Goal: Navigation & Orientation: Understand site structure

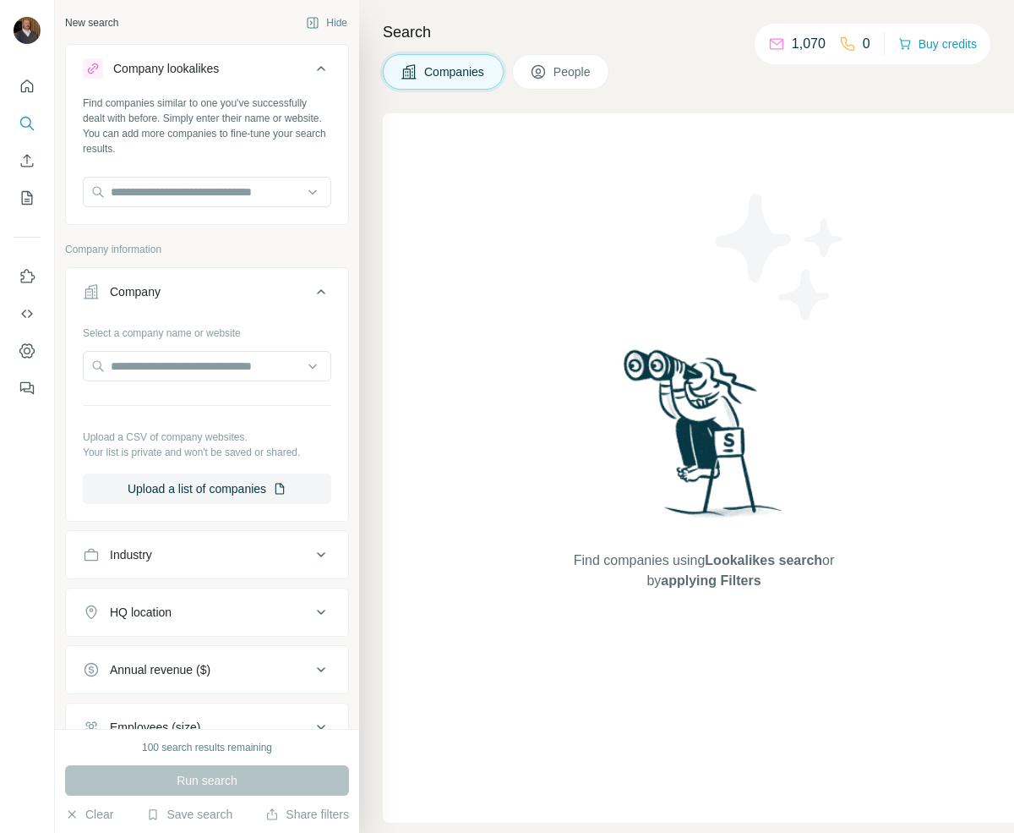
scroll to position [171, 0]
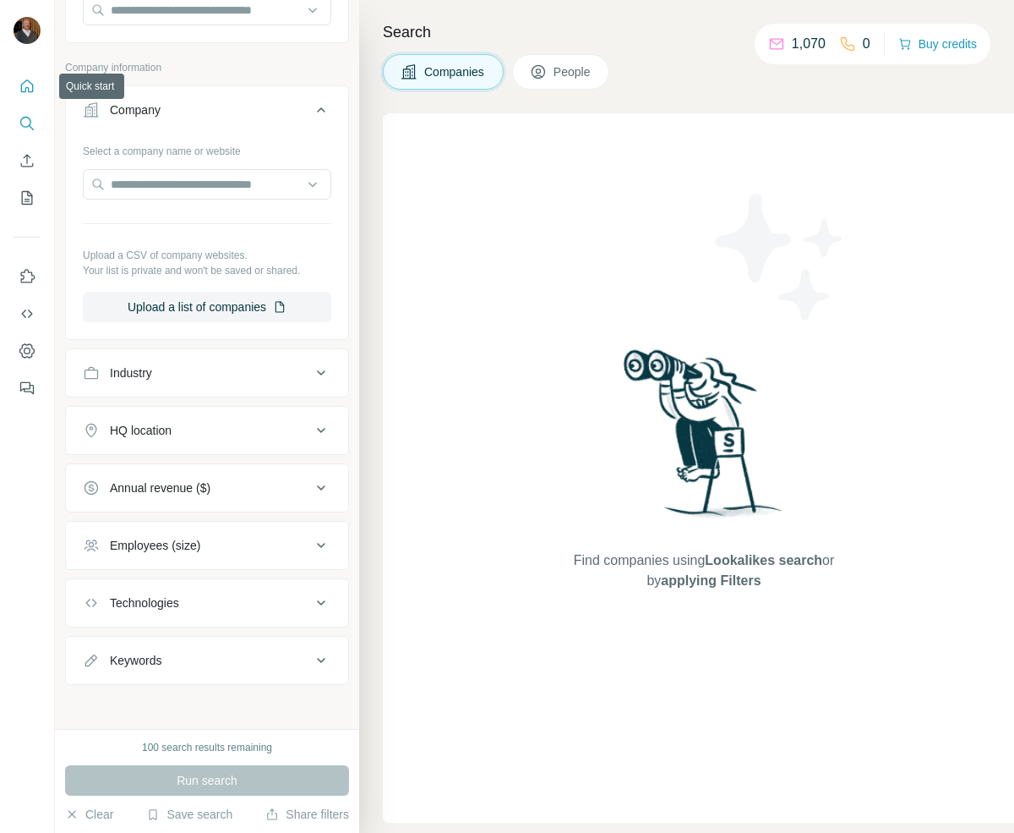
click at [14, 88] on button "Quick start" at bounding box center [27, 86] width 27 height 30
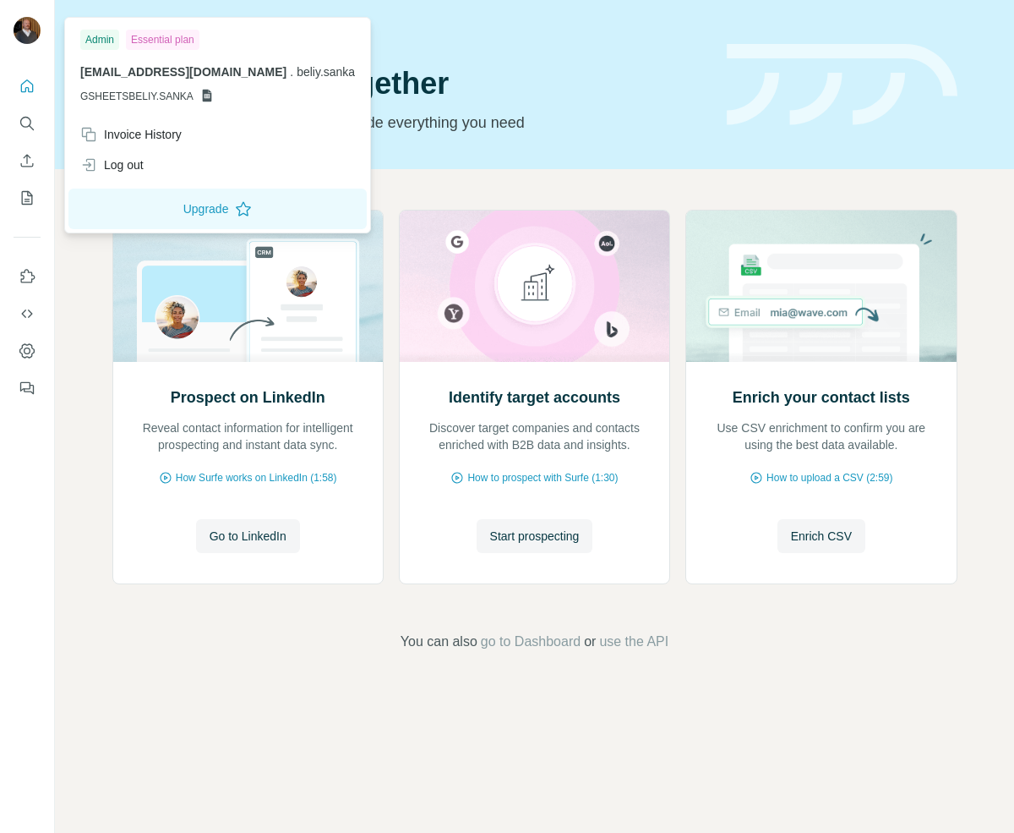
click at [31, 35] on img at bounding box center [27, 30] width 27 height 27
click at [28, 85] on icon "Quick start" at bounding box center [27, 86] width 17 height 17
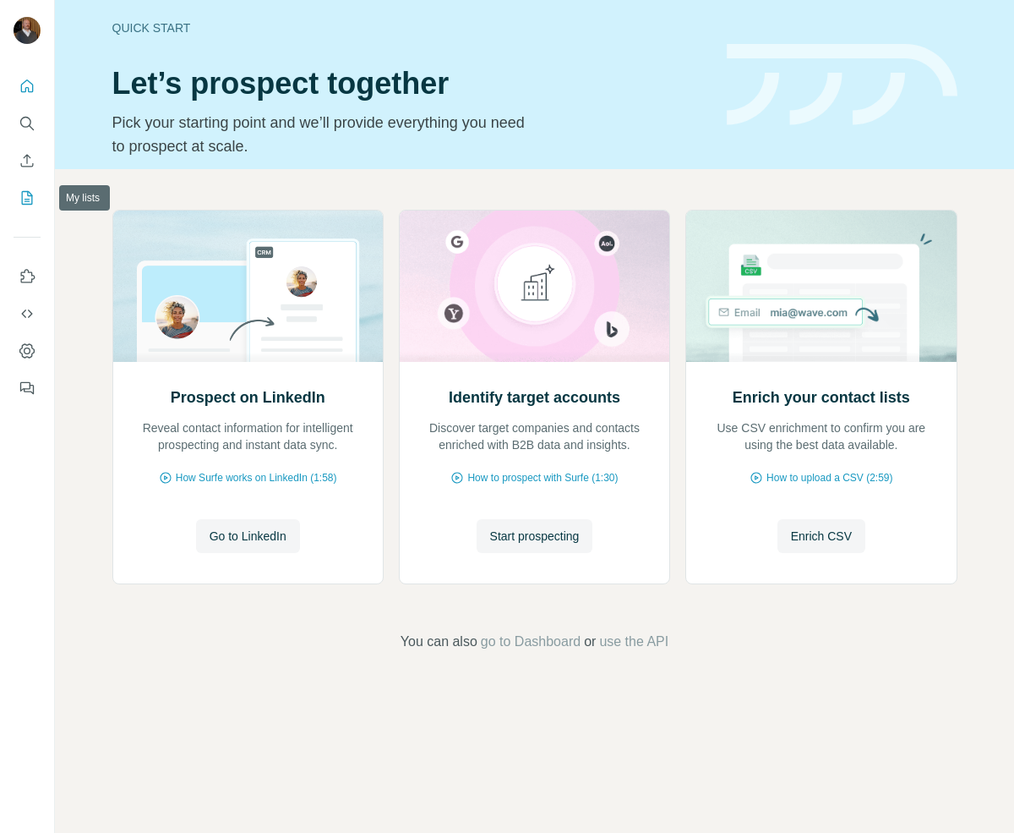
click at [23, 188] on button "My lists" at bounding box center [27, 198] width 27 height 30
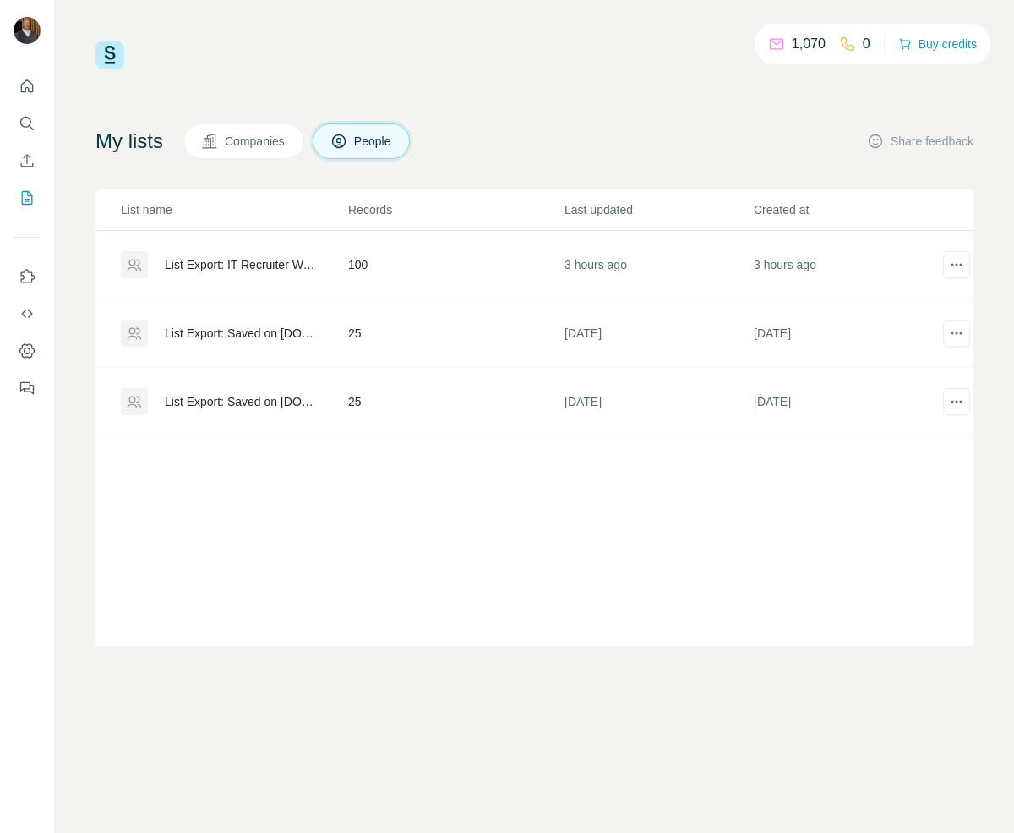
scroll to position [0, 38]
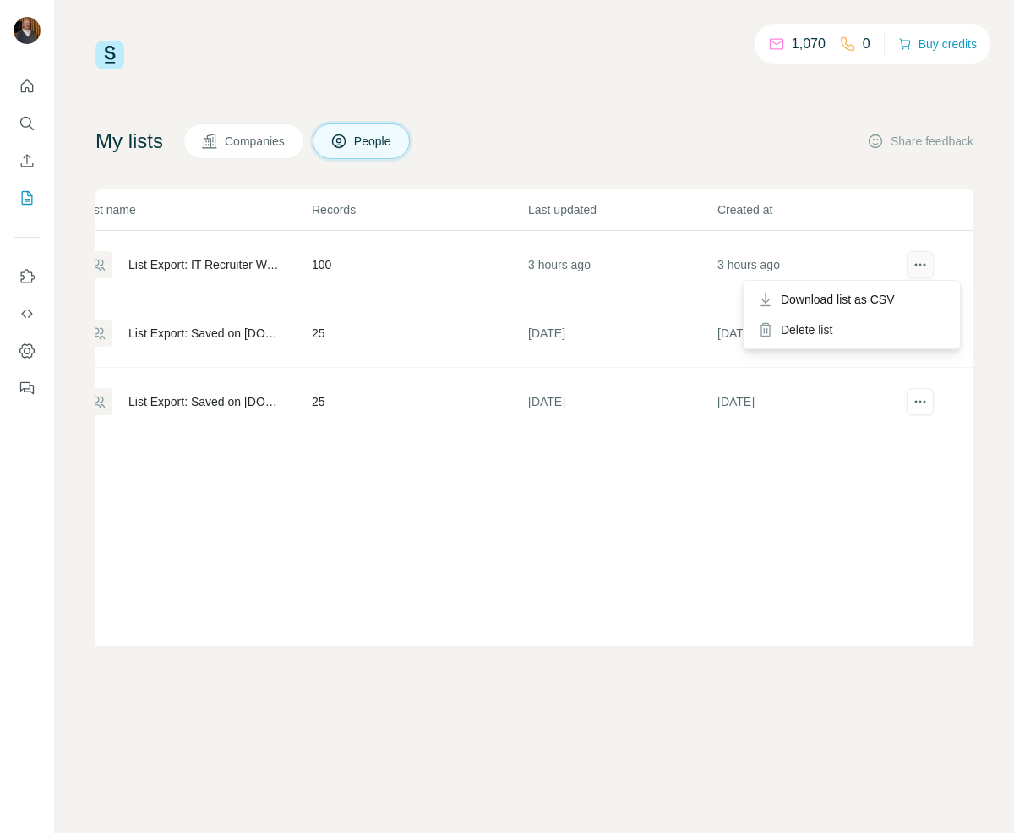
click at [913, 267] on icon "actions" at bounding box center [920, 264] width 17 height 17
click at [739, 216] on p "Created at" at bounding box center [812, 209] width 188 height 17
